Goal: Transaction & Acquisition: Purchase product/service

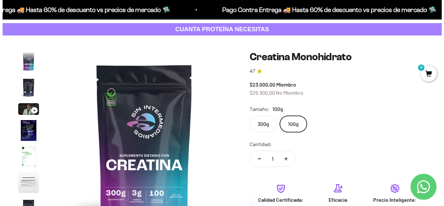
scroll to position [27, 0]
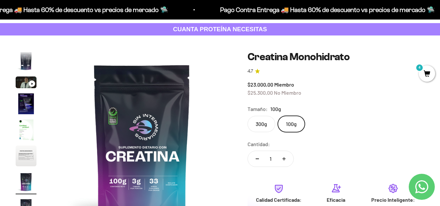
click at [426, 76] on span "4" at bounding box center [426, 73] width 16 height 16
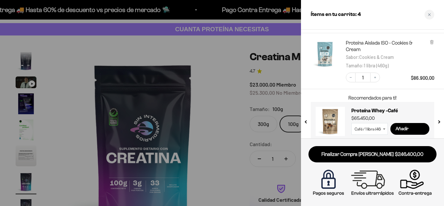
scroll to position [119, 0]
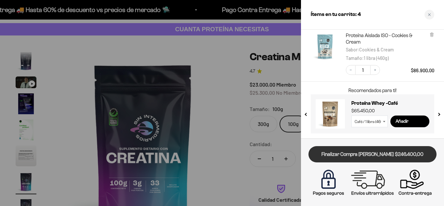
click at [357, 150] on link "Finalizar Compra [PERSON_NAME] $246.400,00" at bounding box center [373, 154] width 128 height 17
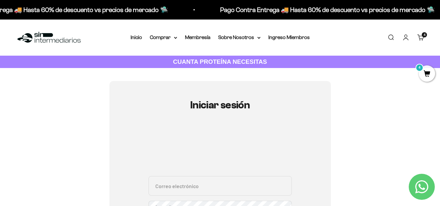
click at [404, 41] on link "Iniciar sesión" at bounding box center [405, 37] width 7 height 7
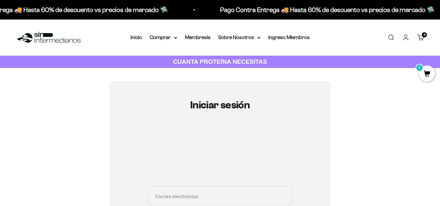
scroll to position [130, 0]
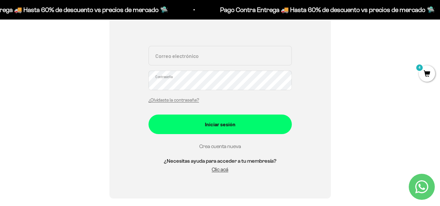
click at [226, 146] on link "Crea cuenta nueva" at bounding box center [220, 146] width 42 height 6
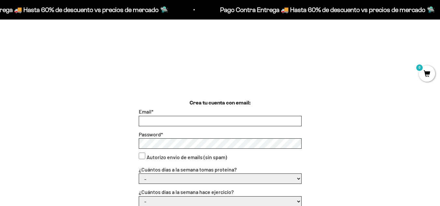
scroll to position [130, 0]
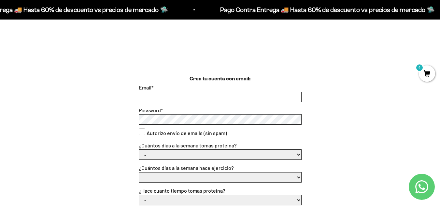
click at [225, 97] on input "Email *" at bounding box center [220, 97] width 162 height 10
type input "alejauwh@gmail.com"
click at [121, 113] on div "Crea tu cuenta con email: Email * alejauwh@gmail.com Password * Autorizo envío …" at bounding box center [220, 197] width 408 height 244
click at [180, 131] on label "Autorizo envío de emails (sin spam)" at bounding box center [186, 133] width 80 height 8
click at [145, 131] on consent"] "Autorizo envío de emails (sin spam)" at bounding box center [142, 132] width 7 height 7
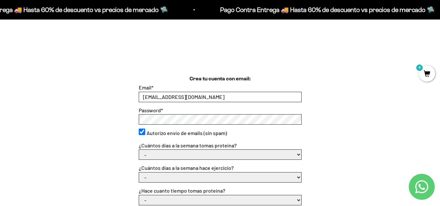
click at [180, 131] on label "Autorizo envío de emails (sin spam)" at bounding box center [186, 133] width 80 height 8
click at [145, 131] on consent"] "Autorizo envío de emails (sin spam)" at bounding box center [142, 132] width 7 height 7
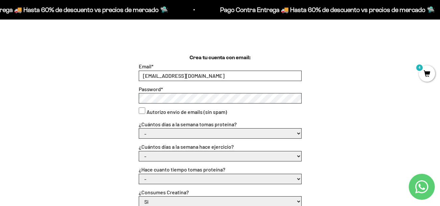
scroll to position [163, 0]
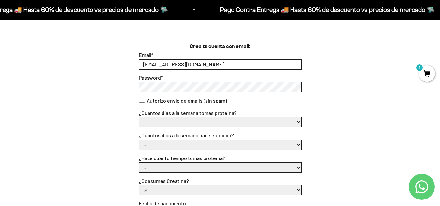
click at [141, 97] on consent"] "Autorizo envío de emails (sin spam)" at bounding box center [142, 99] width 7 height 7
checkbox consent"] "true"
click at [147, 118] on select "- 1 o 2 3 a 5 6 o 7" at bounding box center [220, 122] width 162 height 10
select select "6 o 7"
click at [139, 117] on select "- 1 o 2 3 a 5 6 o 7" at bounding box center [220, 122] width 162 height 10
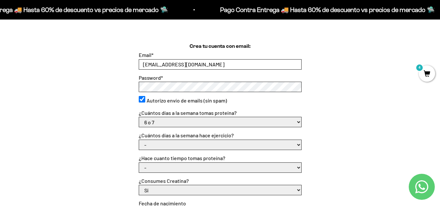
click at [148, 142] on select "- No hago 1 a 2 días 3 a 5 días 6 o 7 días" at bounding box center [220, 145] width 162 height 10
select select "6 o 7 días"
click at [139, 140] on select "- No hago 1 a 2 días 3 a 5 días 6 o 7 días" at bounding box center [220, 145] width 162 height 10
click at [152, 166] on select "- Apenas estoy empezando Menos de 6 meses Más de 6 meses Hace más de un año" at bounding box center [220, 168] width 162 height 10
select select "Hace más de un año"
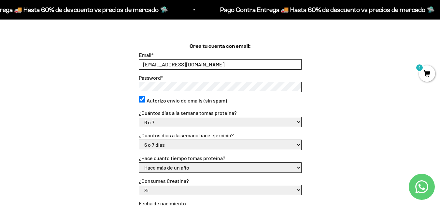
click at [139, 163] on select "- Apenas estoy empezando Menos de 6 meses Más de 6 meses Hace más de un año" at bounding box center [220, 168] width 162 height 10
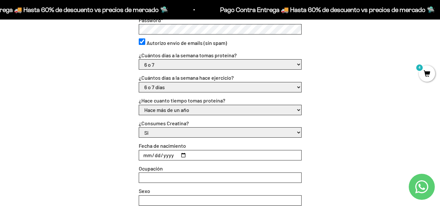
scroll to position [228, 0]
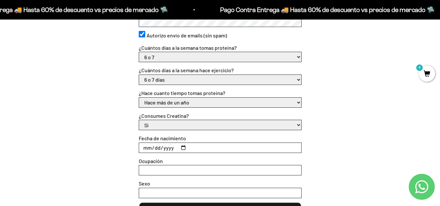
click at [151, 148] on input "Fecha de nacimiento" at bounding box center [220, 148] width 162 height 10
type input "1991-12-11"
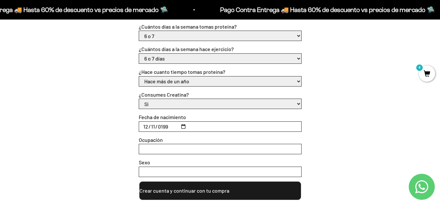
scroll to position [260, 0]
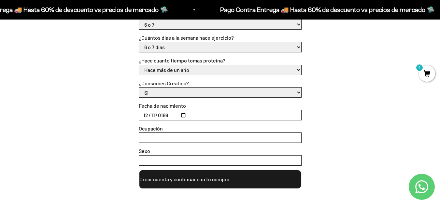
click at [151, 140] on input "Ocupación" at bounding box center [220, 138] width 162 height 10
type input "Independiente"
click at [151, 163] on input "Sexo" at bounding box center [220, 161] width 162 height 10
click at [142, 160] on input "emenino" at bounding box center [220, 161] width 162 height 10
type input "Femenino"
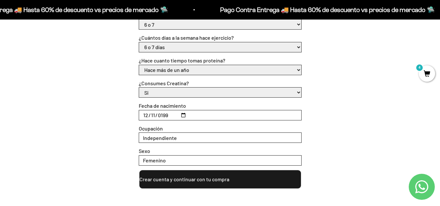
click at [164, 183] on button "Crear cuenta y continuar con tu compra" at bounding box center [220, 179] width 163 height 20
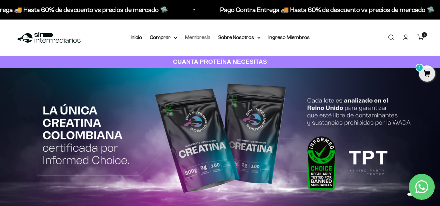
click at [197, 37] on link "Membresía" at bounding box center [197, 37] width 25 height 6
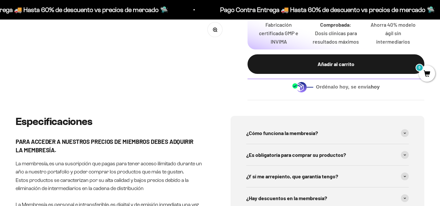
scroll to position [260, 0]
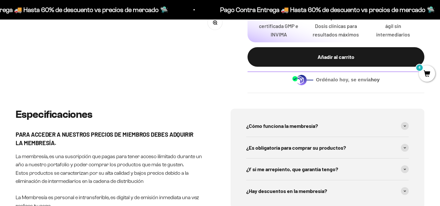
click at [316, 122] on span "¿Cómo funciona la membresía?" at bounding box center [282, 126] width 72 height 8
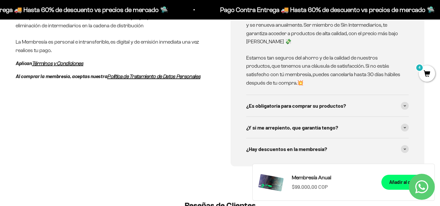
scroll to position [423, 0]
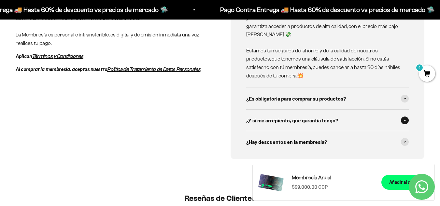
click at [320, 120] on div "¿Y si me arrepiento, que garantía tengo?" at bounding box center [327, 120] width 163 height 21
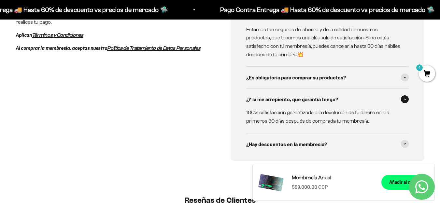
scroll to position [455, 0]
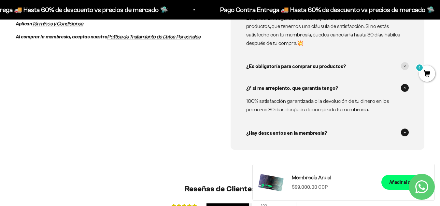
click at [316, 129] on span "¿Hay descuentos en la membresía?" at bounding box center [286, 133] width 81 height 8
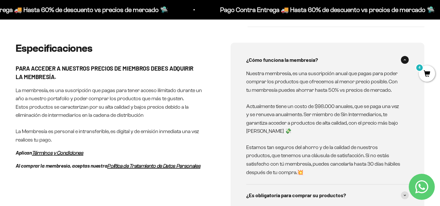
scroll to position [260, 0]
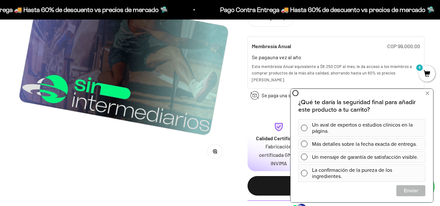
scroll to position [130, 0]
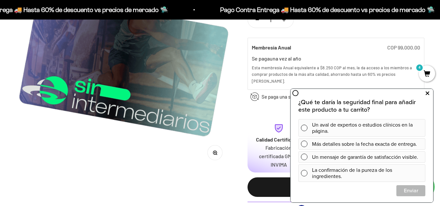
click at [425, 92] on icon at bounding box center [427, 93] width 4 height 8
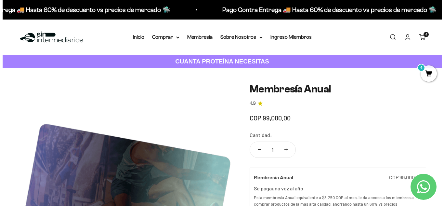
scroll to position [0, 0]
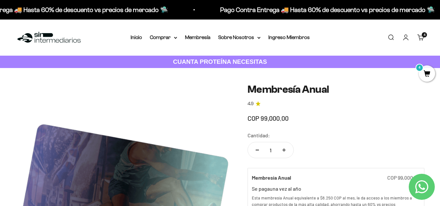
click at [426, 74] on span "4" at bounding box center [426, 73] width 16 height 16
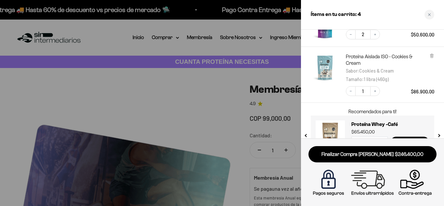
scroll to position [119, 0]
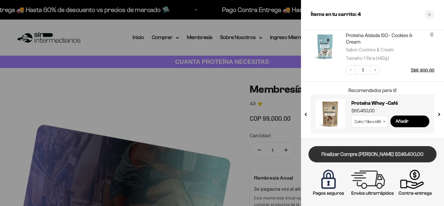
click at [355, 152] on link "Finalizar Compra [PERSON_NAME] $246.400,00" at bounding box center [373, 154] width 128 height 17
